Goal: Find specific page/section: Find specific page/section

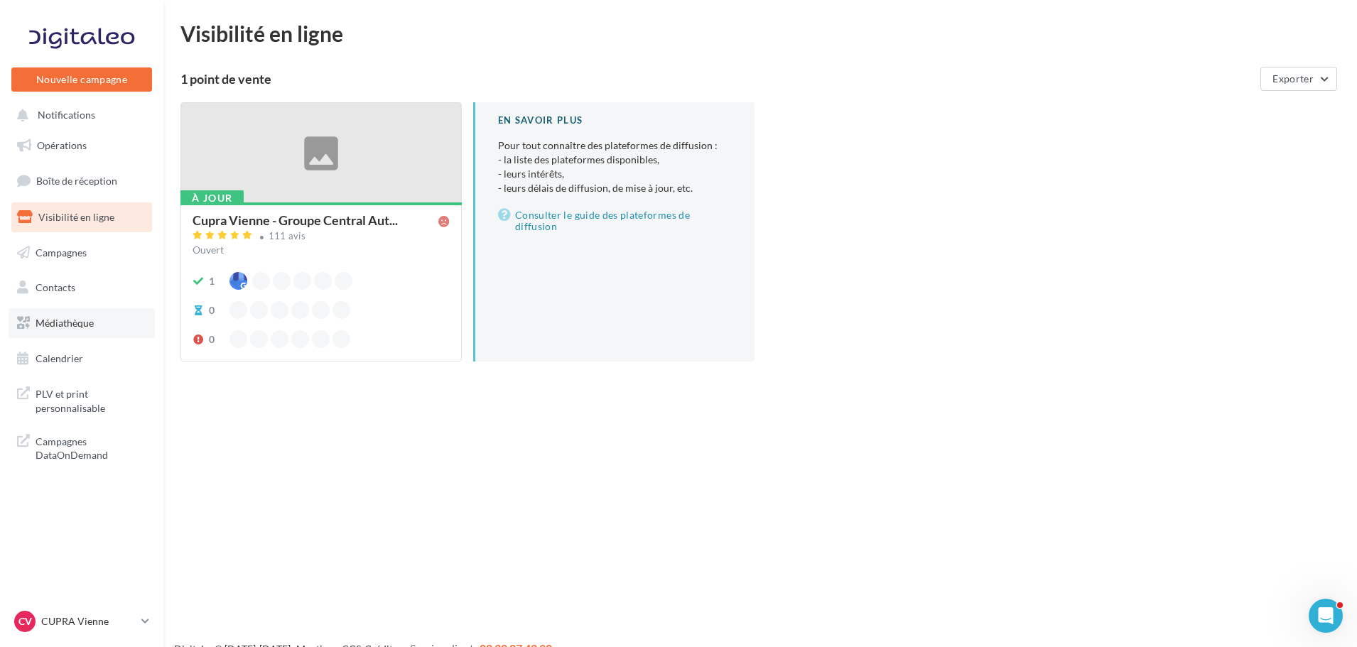
click at [65, 325] on span "Médiathèque" at bounding box center [65, 323] width 58 height 12
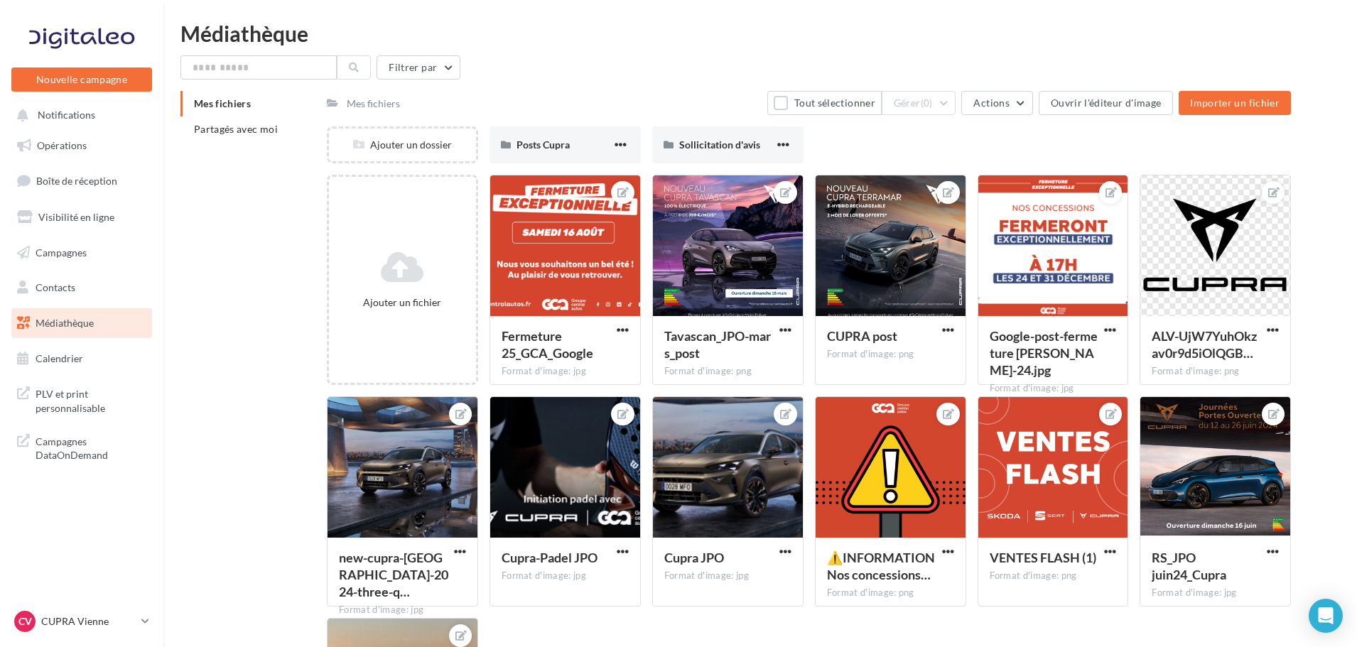
click at [236, 128] on span "Partagés avec moi" at bounding box center [236, 129] width 84 height 12
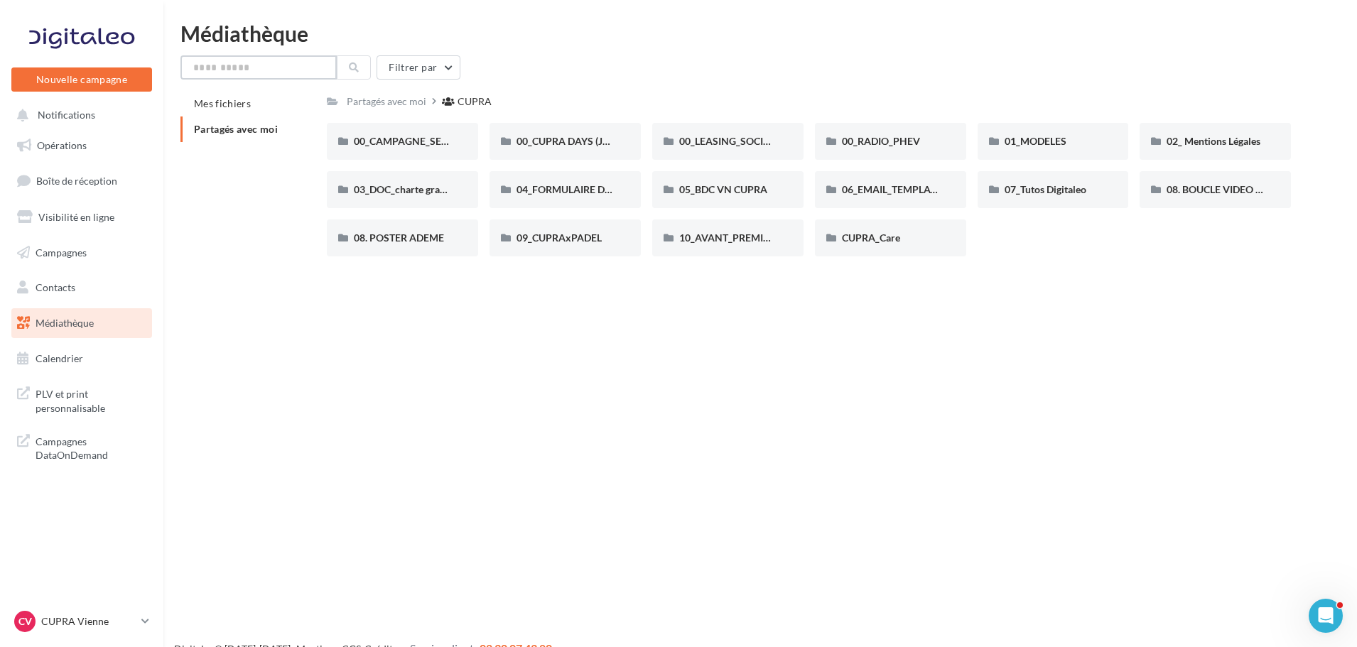
click at [292, 68] on input "text" at bounding box center [258, 67] width 156 height 24
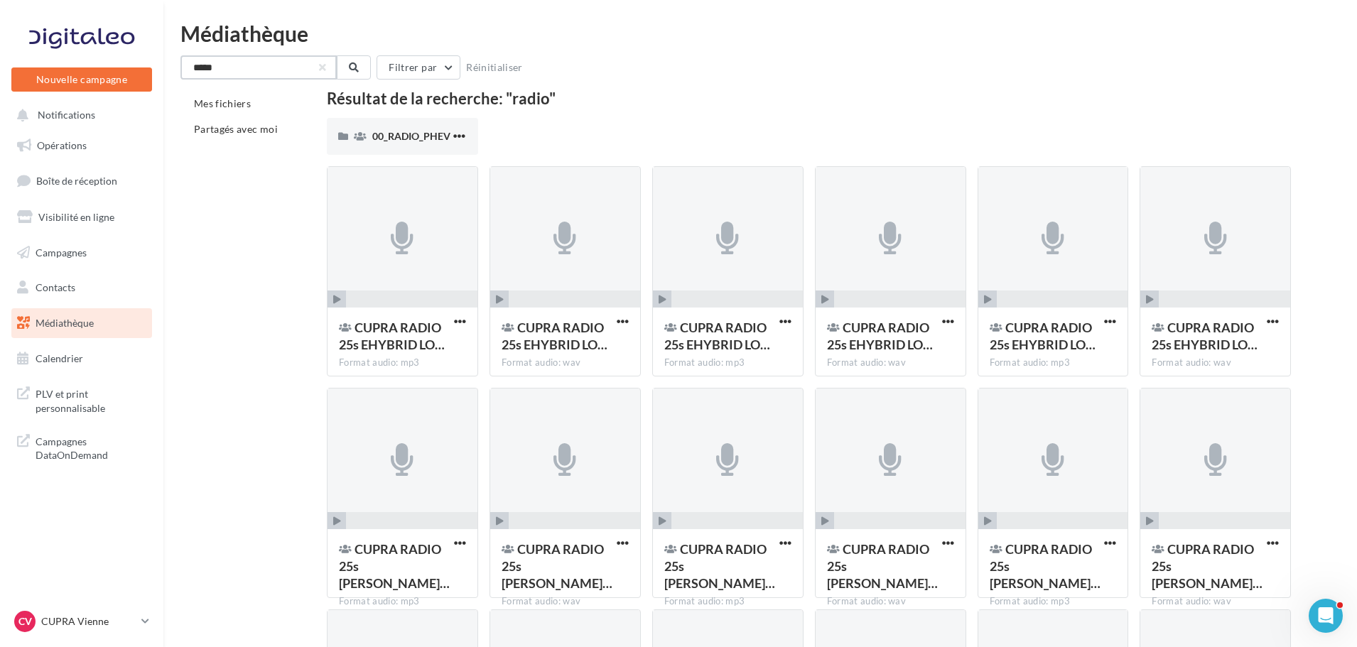
drag, startPoint x: 254, startPoint y: 70, endPoint x: -214, endPoint y: 71, distance: 468.3
click at [0, 71] on html "Voir Activer les remboursements Capital Koala Remboursements Koala activés 7 Bé…" at bounding box center [678, 323] width 1357 height 647
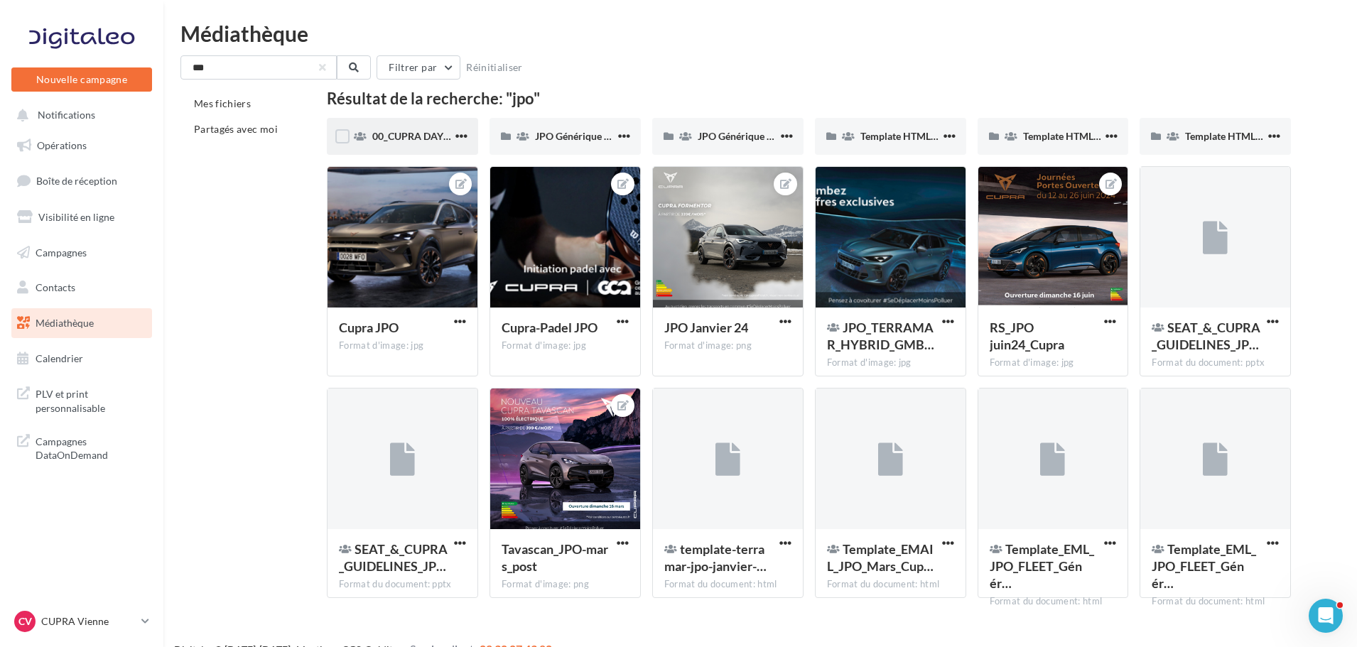
click at [405, 129] on div "00_CUPRA DAYS (JPO)" at bounding box center [412, 136] width 80 height 14
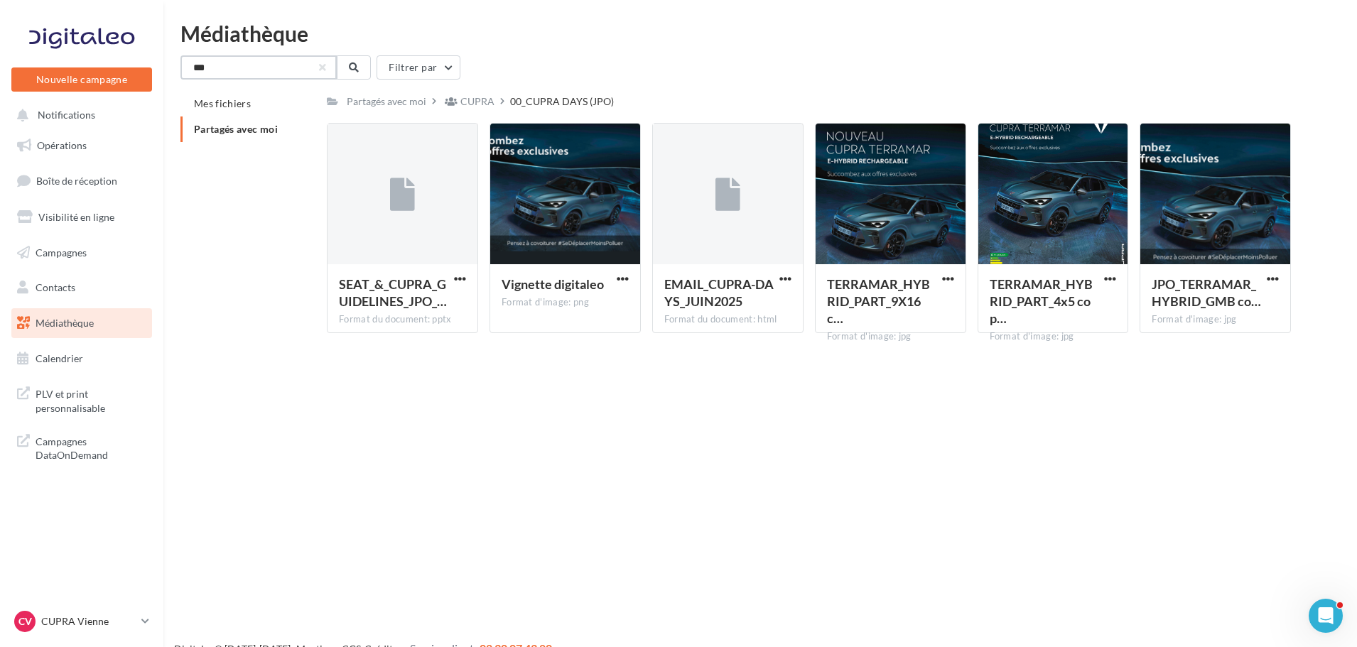
drag, startPoint x: 177, startPoint y: 60, endPoint x: -53, endPoint y: 53, distance: 229.6
click at [0, 53] on html "Voir Activer les remboursements Capital Koala Remboursements Koala activés 7 Bé…" at bounding box center [678, 323] width 1357 height 647
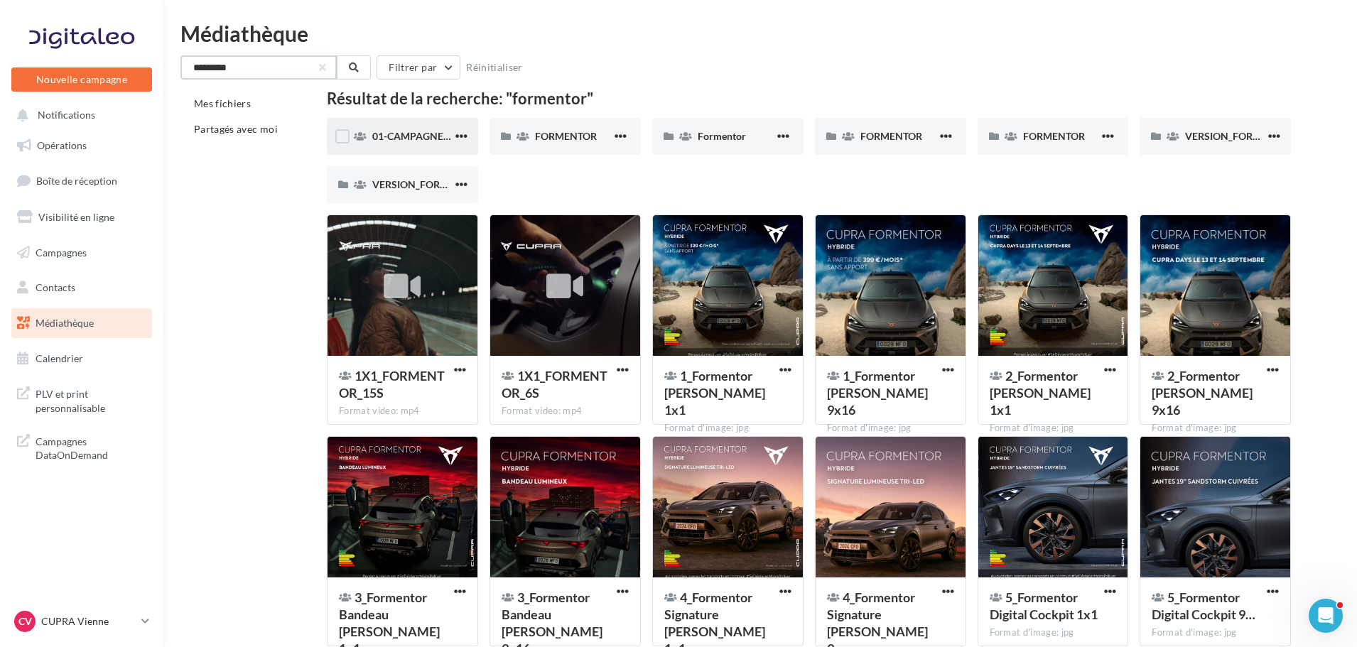
type input "*********"
click at [404, 135] on span "01-CAMPAGNE_RED_THREAD" at bounding box center [441, 136] width 139 height 12
click at [532, 136] on div "FORMENTOR" at bounding box center [565, 136] width 151 height 37
click at [682, 137] on icon at bounding box center [685, 136] width 13 height 10
click at [897, 129] on div "FORMENTOR" at bounding box center [899, 136] width 77 height 14
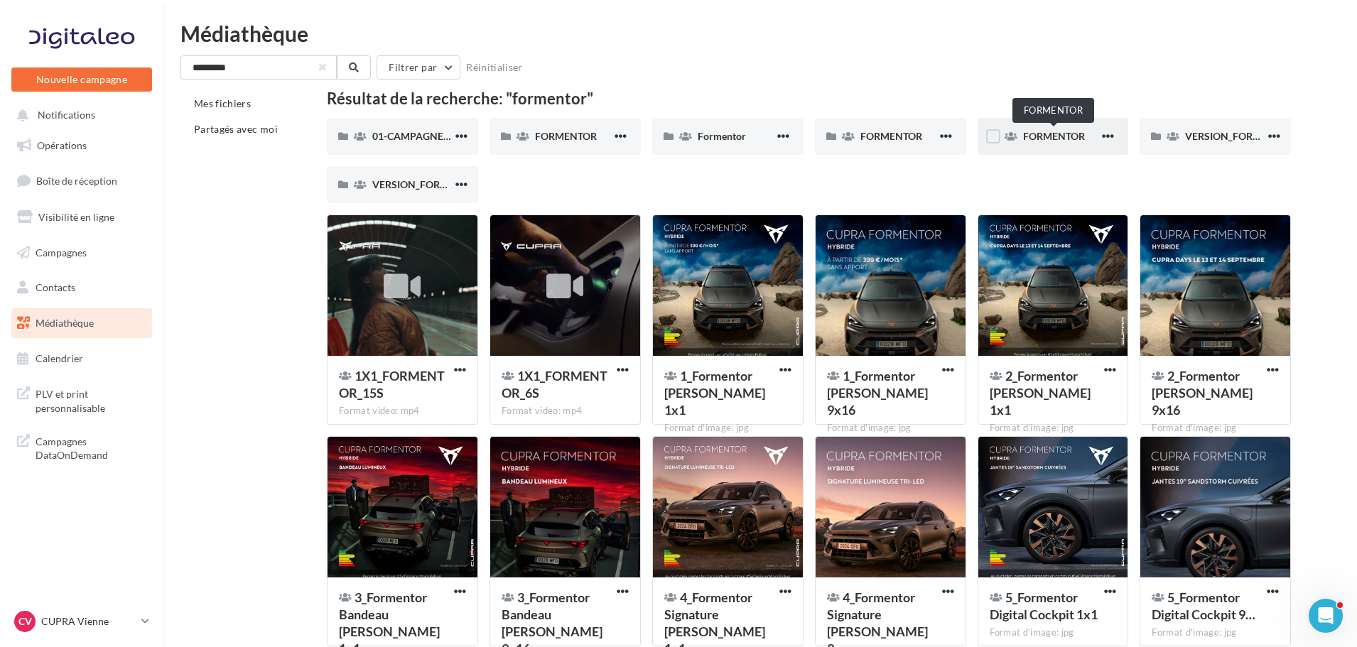
click at [1047, 130] on span "FORMENTOR" at bounding box center [1054, 136] width 62 height 12
click at [1178, 121] on div "VERSION_FORMENTOR" at bounding box center [1215, 136] width 151 height 37
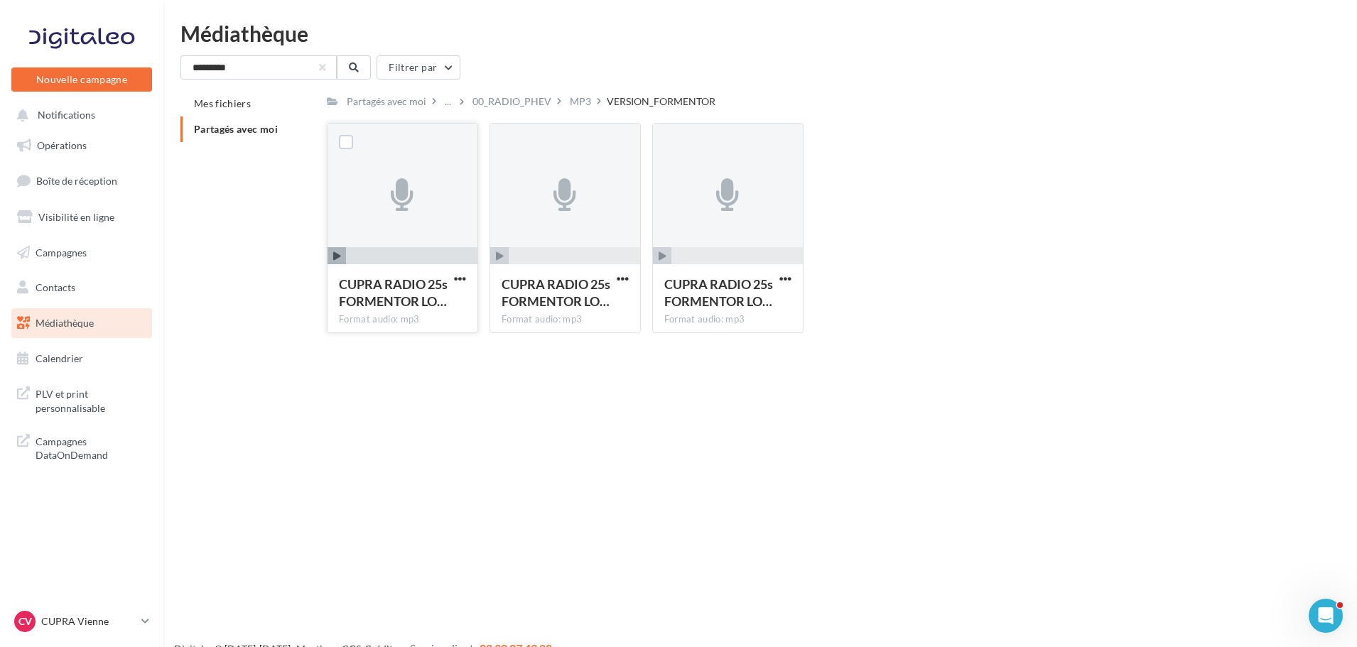
click at [333, 254] on span "button" at bounding box center [337, 256] width 18 height 18
click at [345, 254] on span "button" at bounding box center [337, 256] width 18 height 18
